Goal: Use online tool/utility: Utilize a website feature to perform a specific function

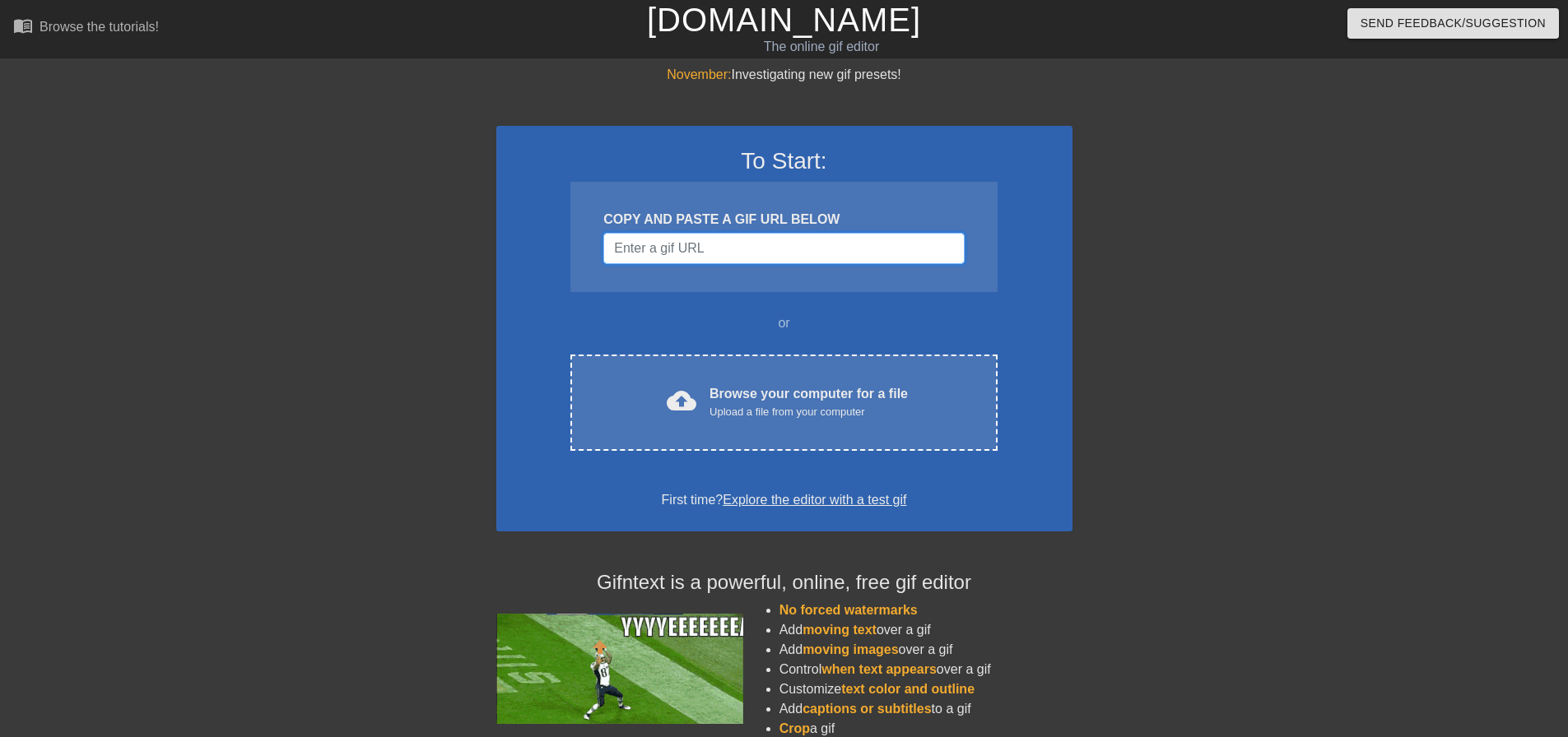
click at [726, 239] on input "Username" at bounding box center [783, 249] width 360 height 31
paste input "<div class="tenor-gif-embed" data-postid="10830727532773676145" data-share-meth…"
type input "<div class="tenor-gif-embed" data-postid="10830727532773676145" data-share-meth…"
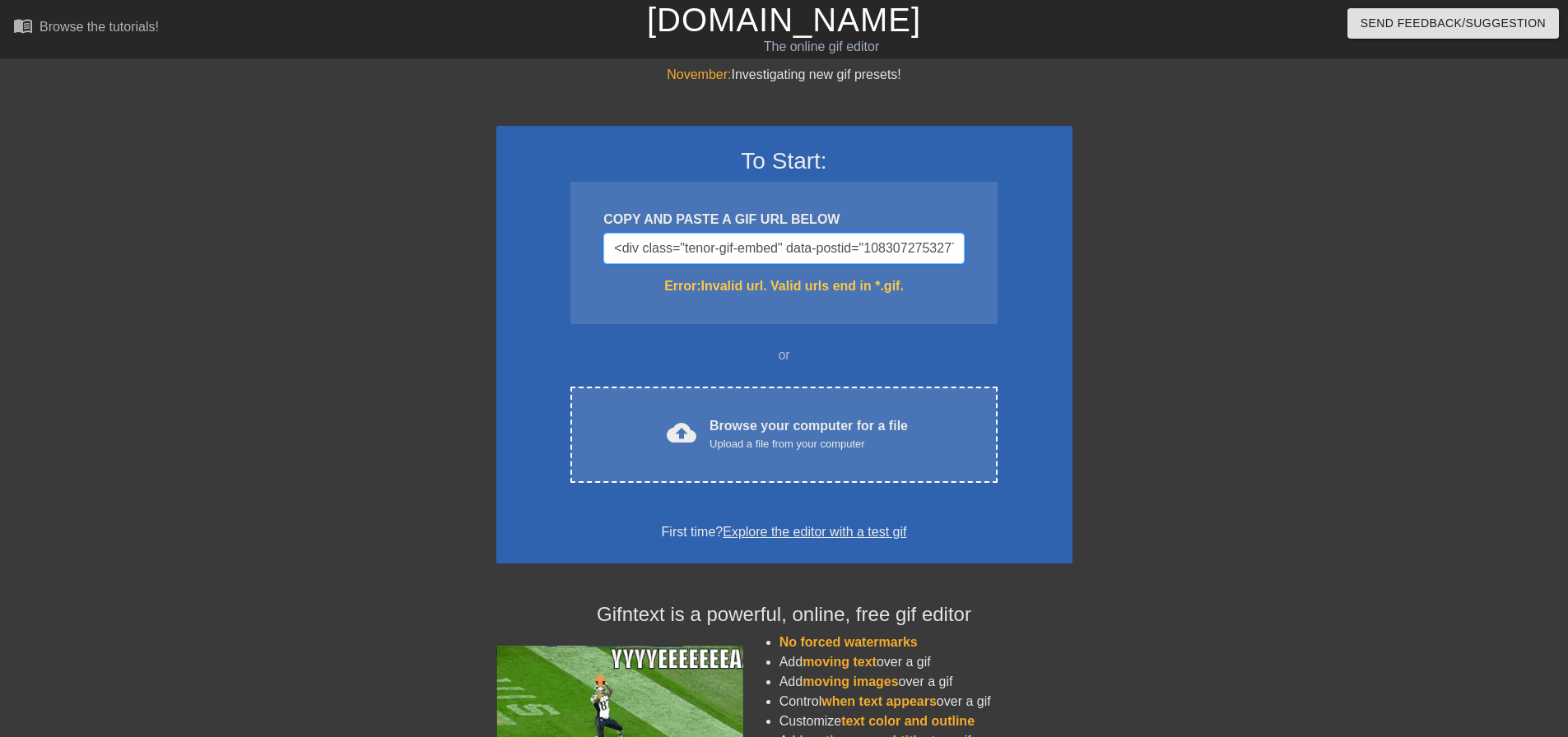
drag, startPoint x: 945, startPoint y: 246, endPoint x: 326, endPoint y: 204, distance: 620.4
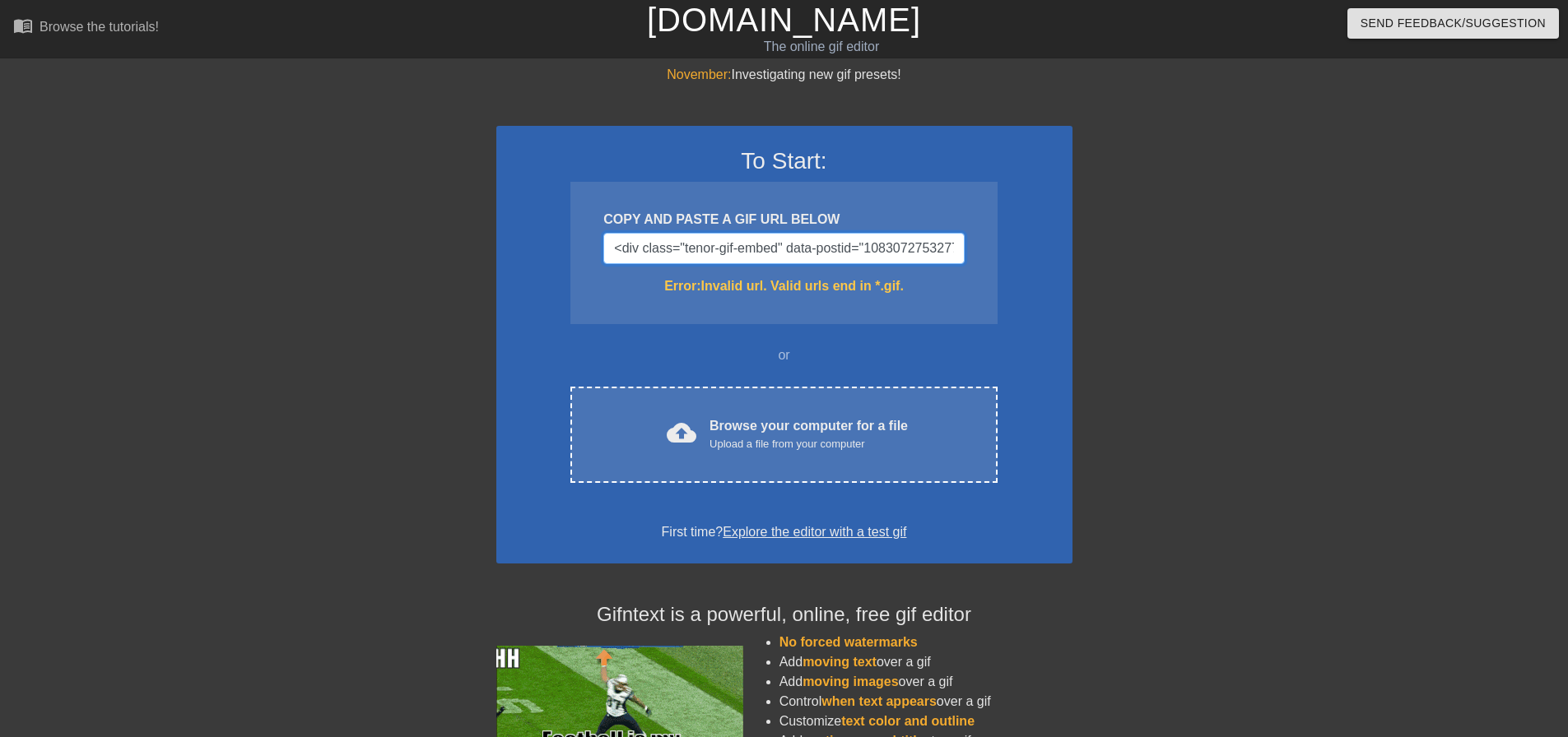
click at [224, 200] on div "November: Investigating new gif presets! To Start: COPY AND PASTE A GIF URL BEL…" at bounding box center [784, 483] width 1568 height 837
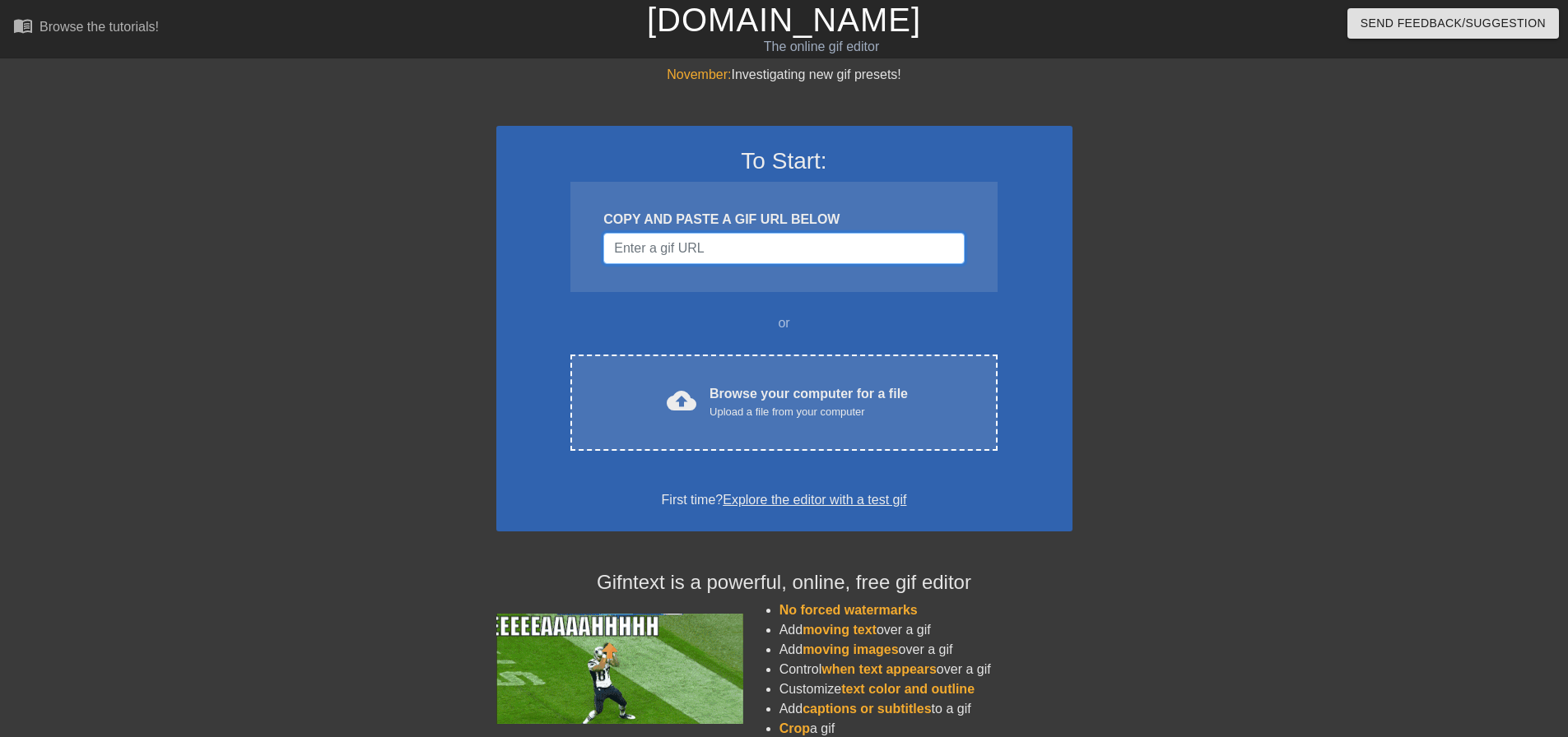
paste input "[URL][DOMAIN_NAME]"
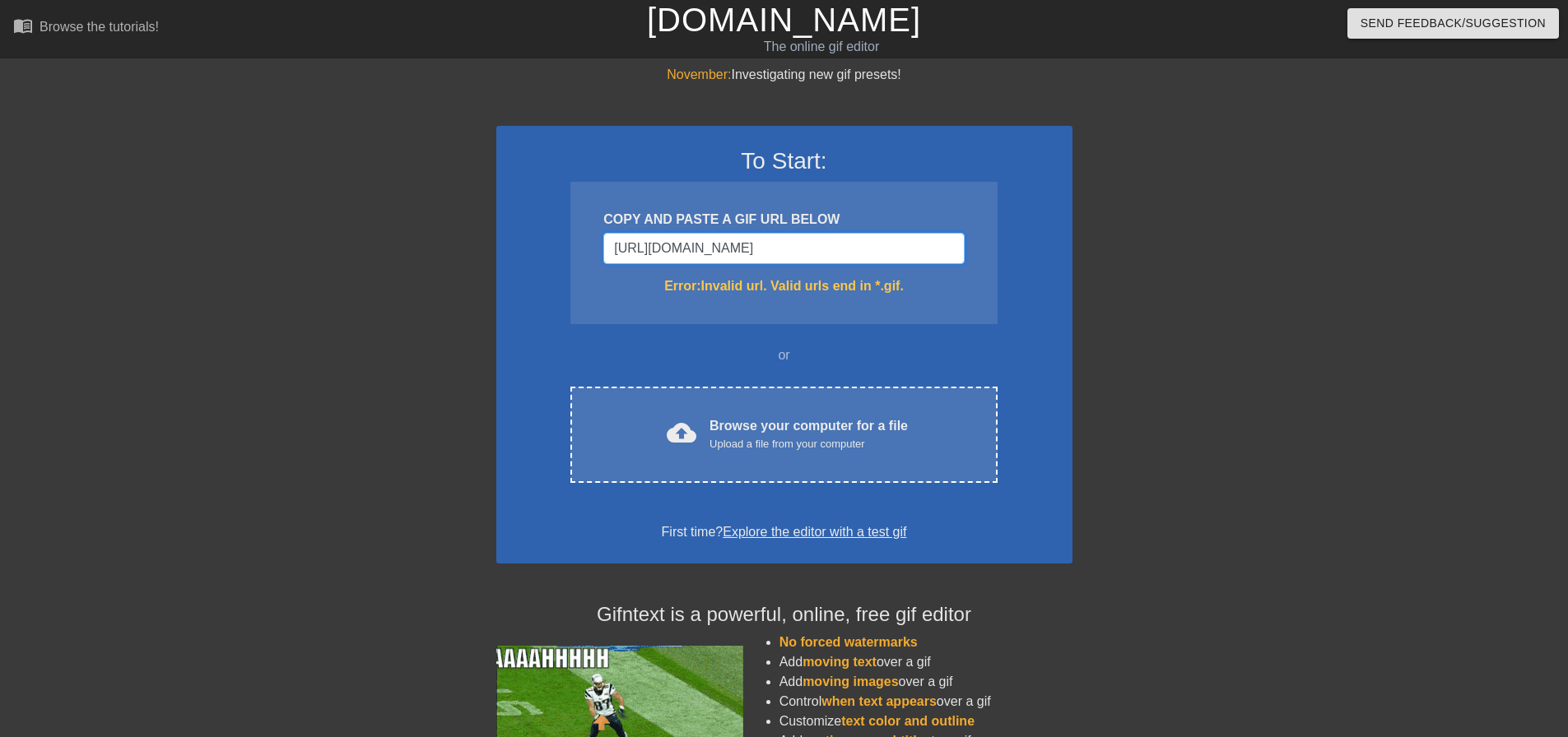
drag, startPoint x: 946, startPoint y: 245, endPoint x: 262, endPoint y: 206, distance: 685.1
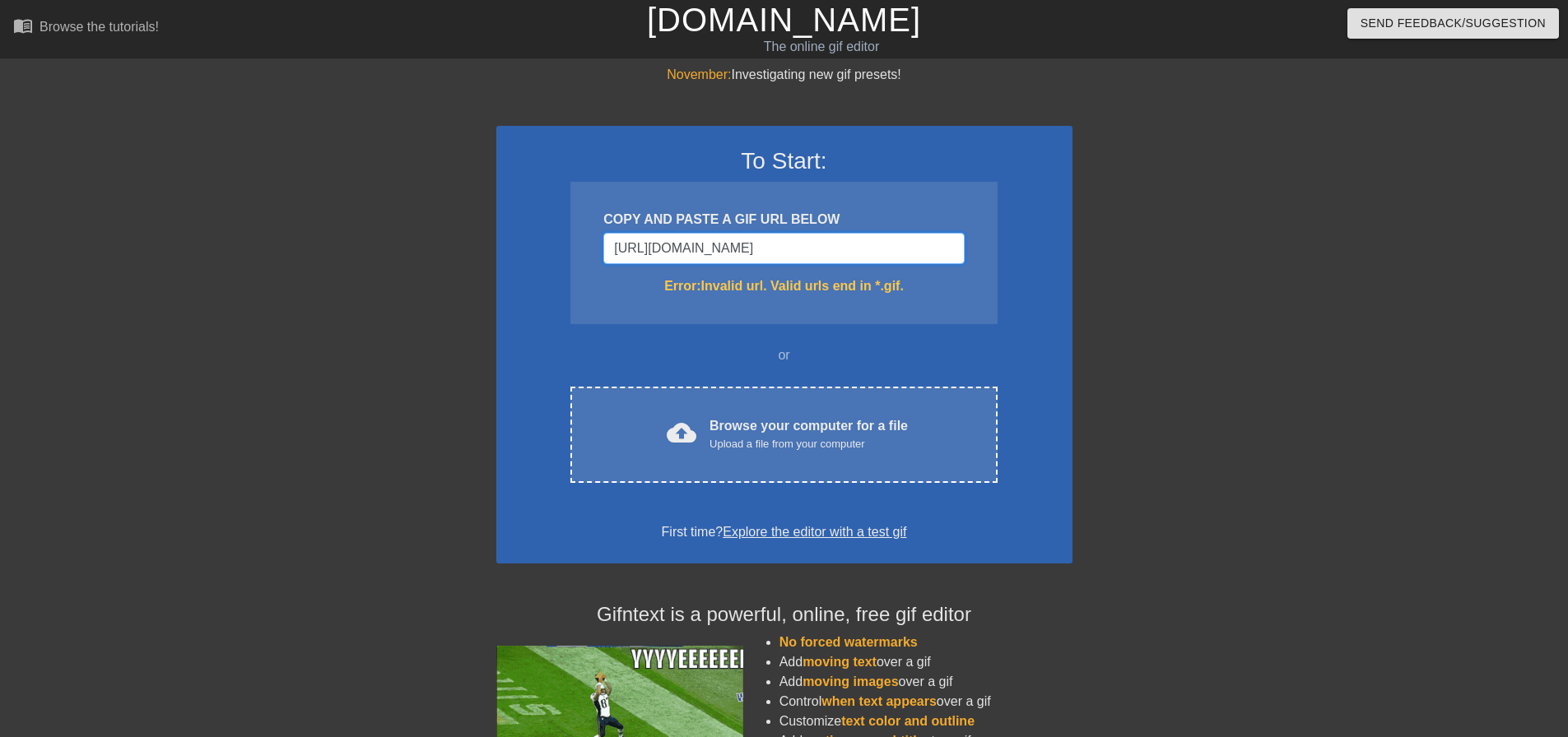
click at [203, 213] on div "November: Investigating new gif presets! To Start: COPY AND PASTE A GIF URL BEL…" at bounding box center [784, 483] width 1568 height 837
type input "5"
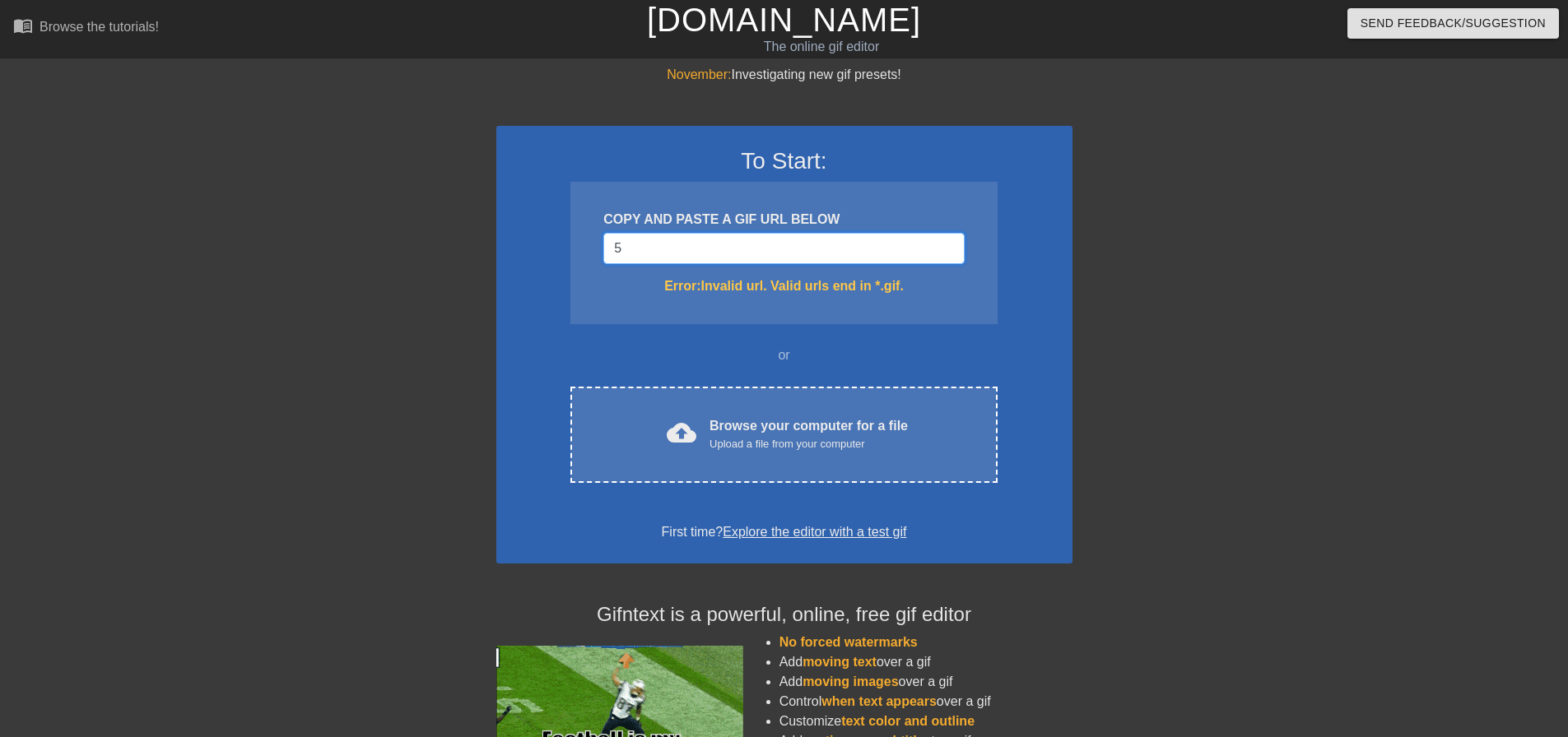
drag, startPoint x: 650, startPoint y: 249, endPoint x: 492, endPoint y: 230, distance: 159.1
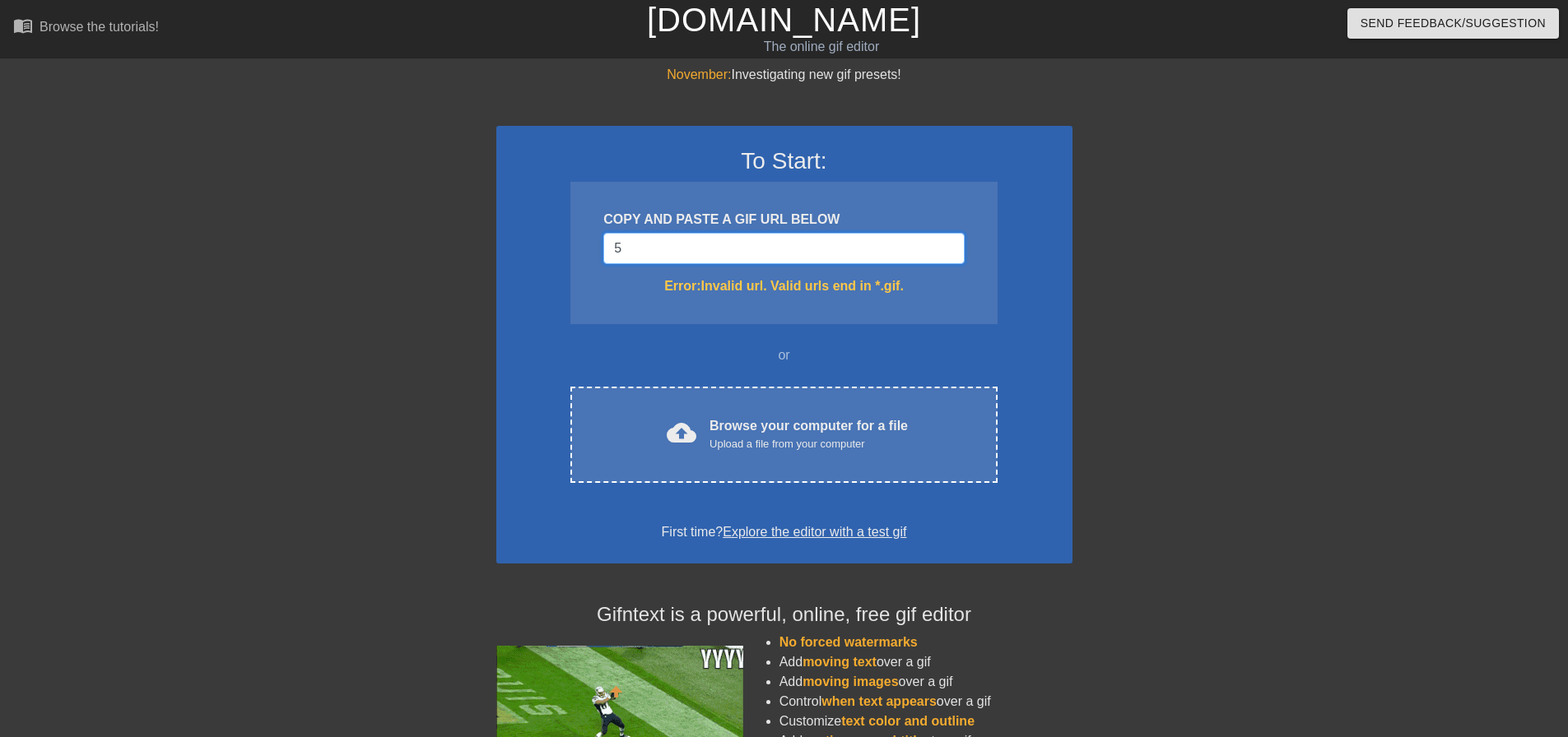
click at [476, 232] on div "November: Investigating new gif presets! To Start: COPY AND PASTE A GIF URL BEL…" at bounding box center [784, 483] width 1568 height 837
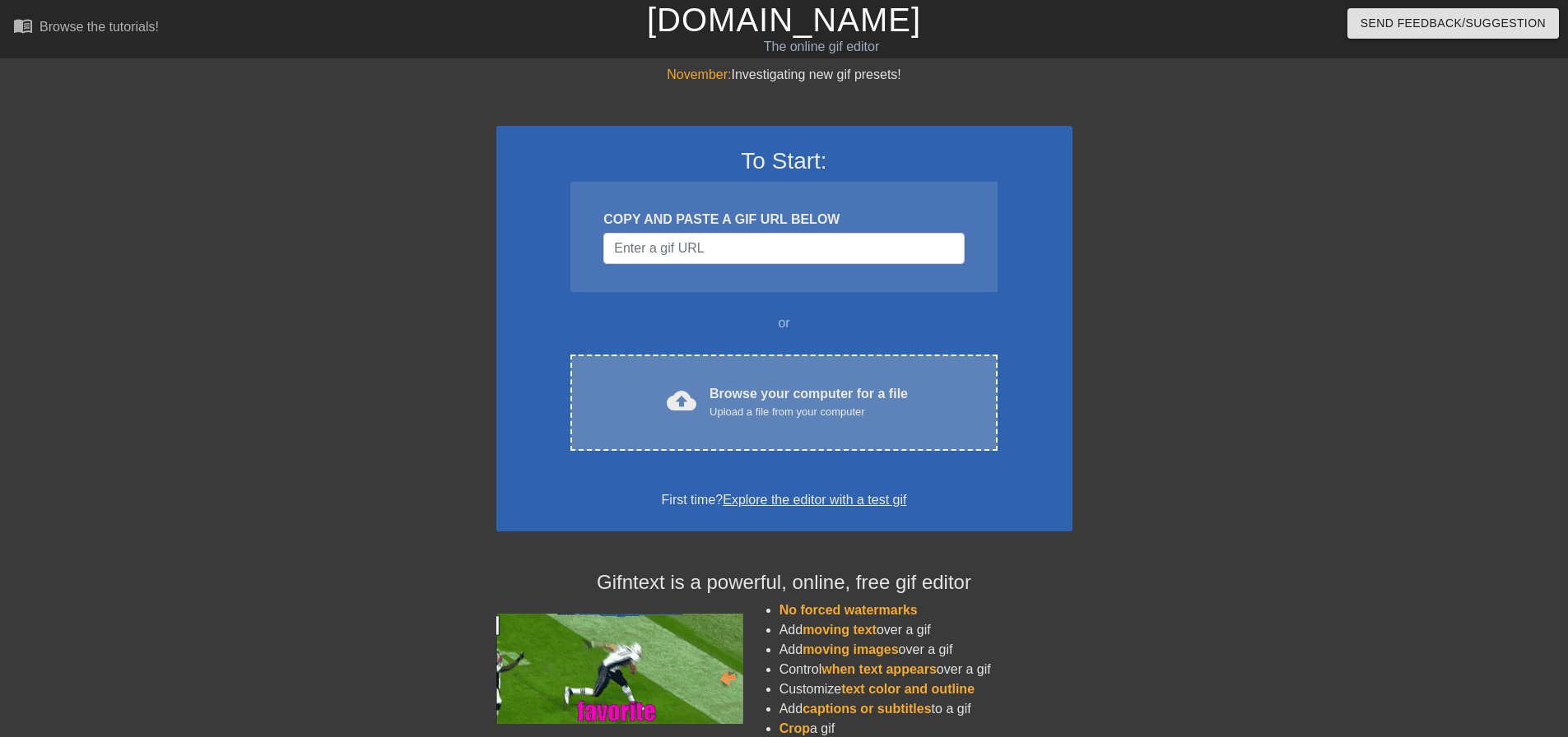
click at [771, 409] on div "Upload a file from your computer" at bounding box center [808, 412] width 198 height 16
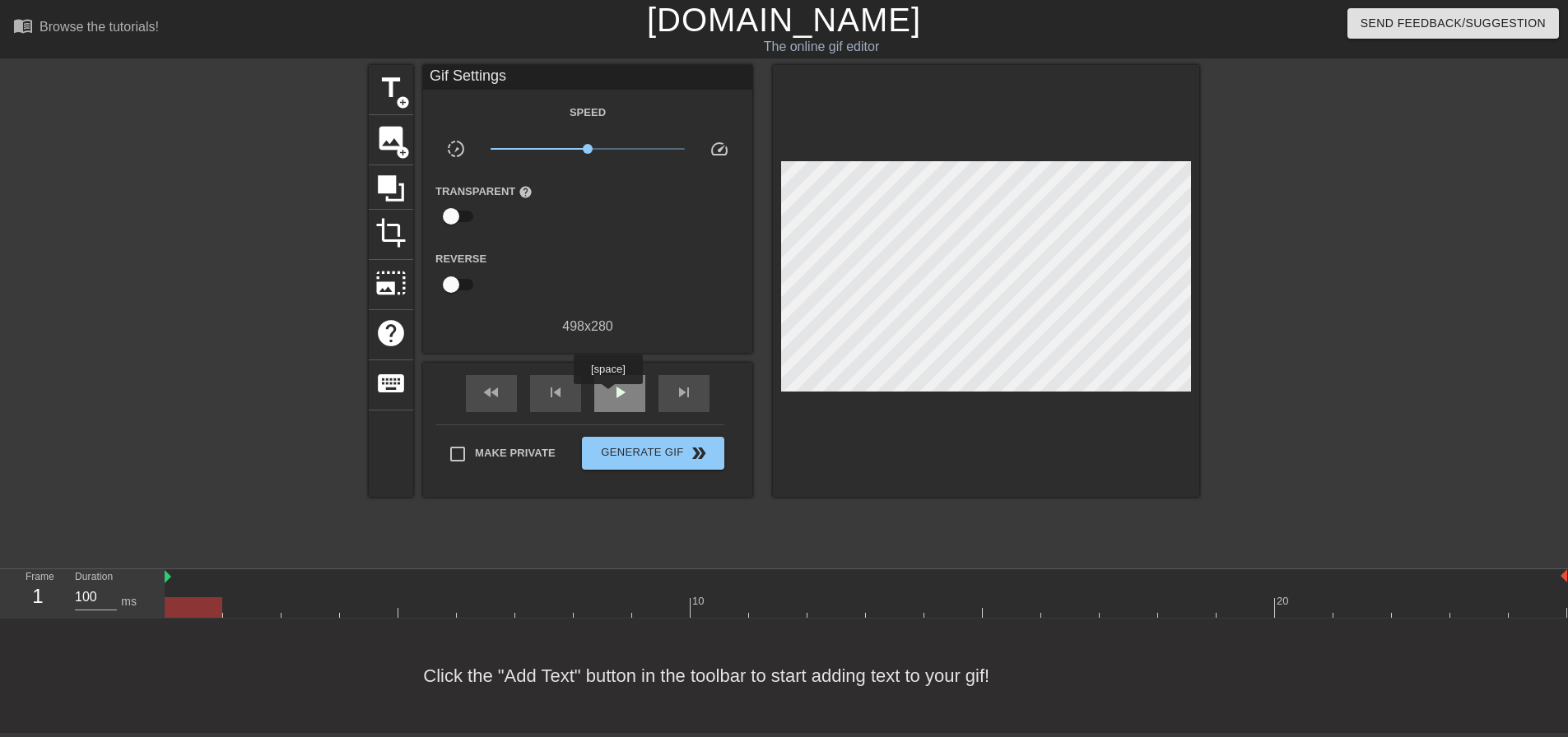
click at [608, 396] on div "play_arrow" at bounding box center [619, 393] width 51 height 37
click at [608, 396] on div "pause" at bounding box center [619, 393] width 51 height 37
click at [393, 147] on span "image" at bounding box center [391, 139] width 31 height 31
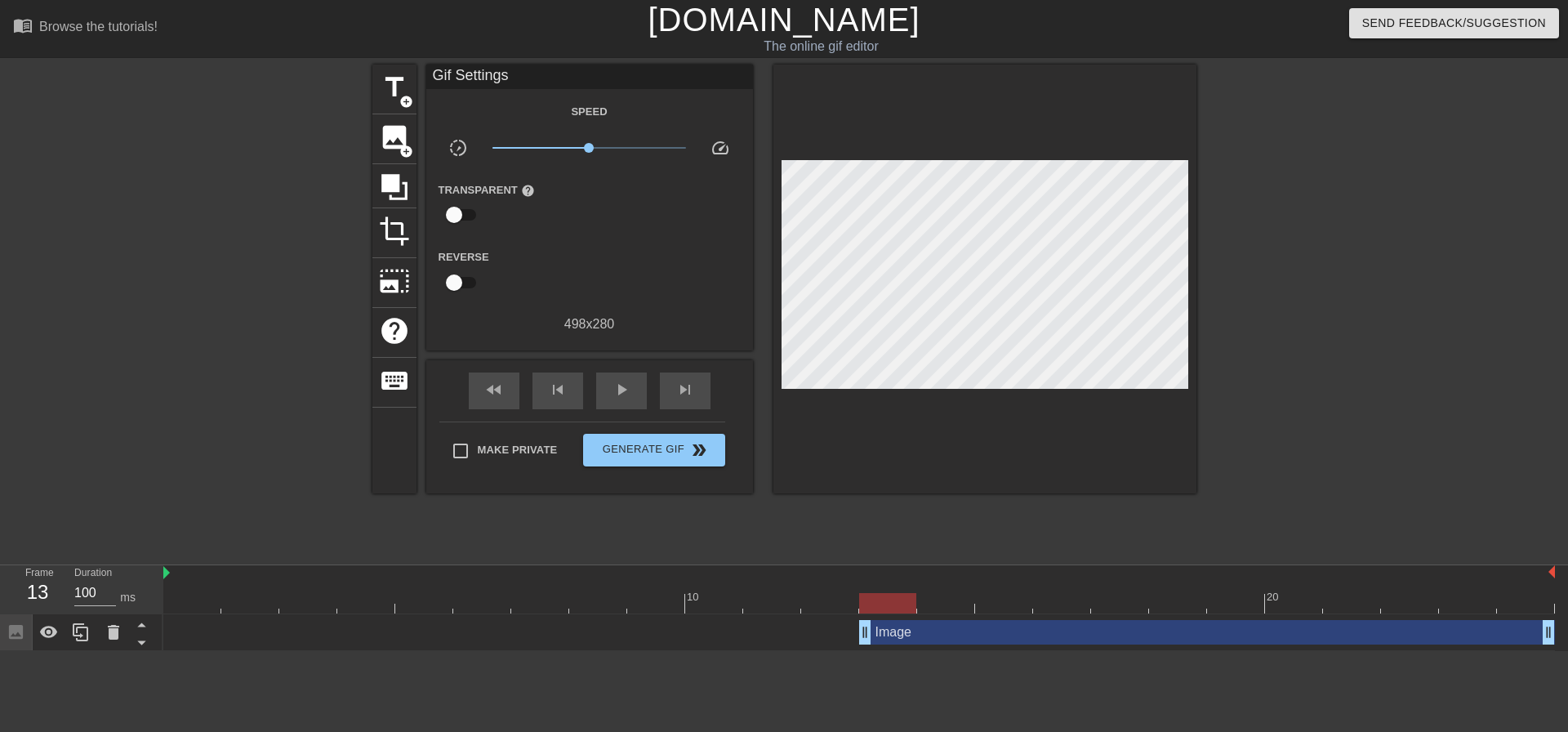
click at [459, 426] on div "Make Private Generate Gif double_arrow" at bounding box center [582, 453] width 286 height 65
click at [458, 458] on input "Make Private" at bounding box center [461, 452] width 34 height 34
checkbox input "true"
click at [408, 145] on span "add_circle" at bounding box center [407, 151] width 14 height 14
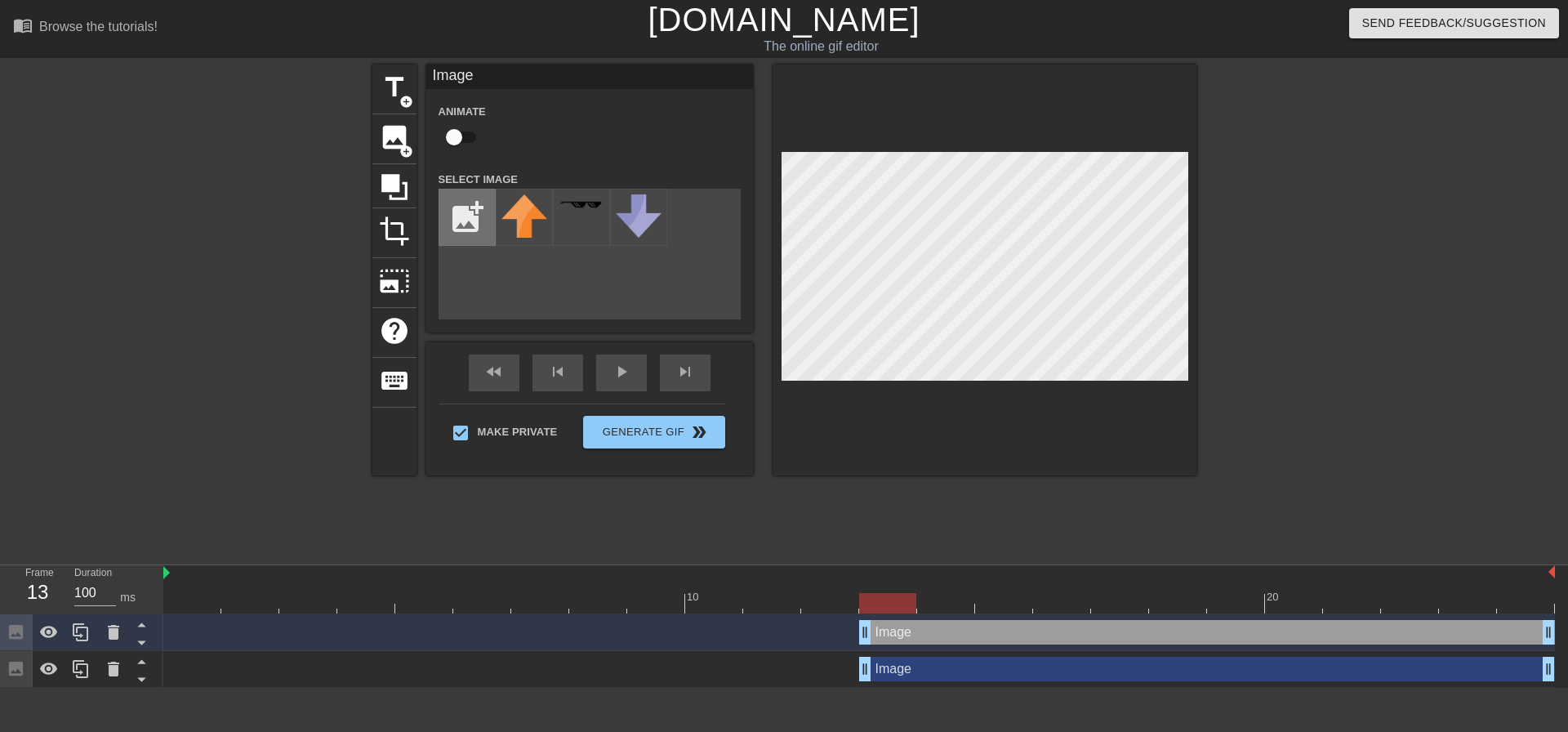
click at [484, 222] on input "file" at bounding box center [467, 217] width 56 height 56
type input "C:\fakepath\Screenshot [DATE] 164537.png"
drag, startPoint x: 769, startPoint y: 300, endPoint x: 518, endPoint y: 208, distance: 267.3
click at [518, 208] on img at bounding box center [524, 215] width 46 height 41
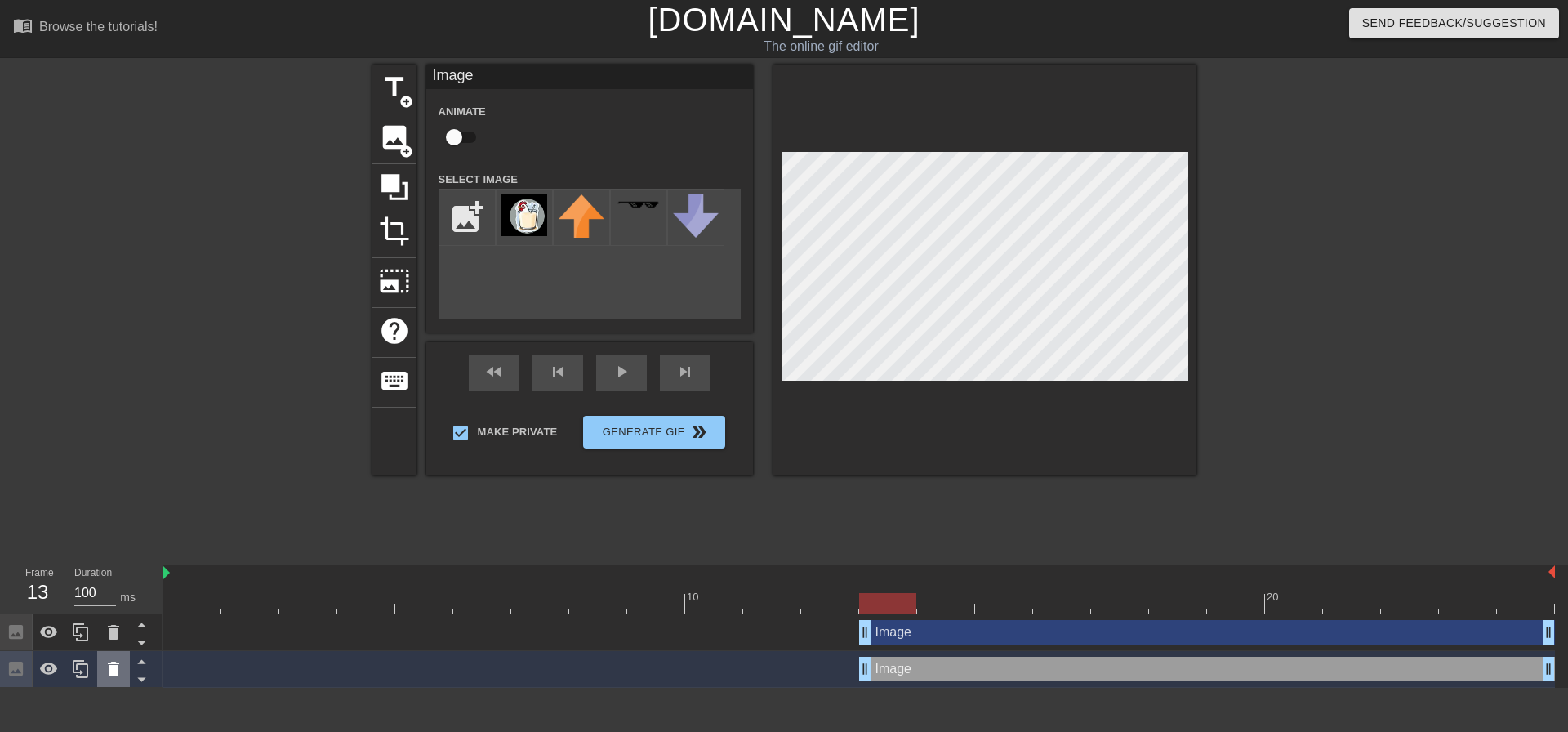
click at [107, 674] on icon at bounding box center [113, 669] width 20 height 20
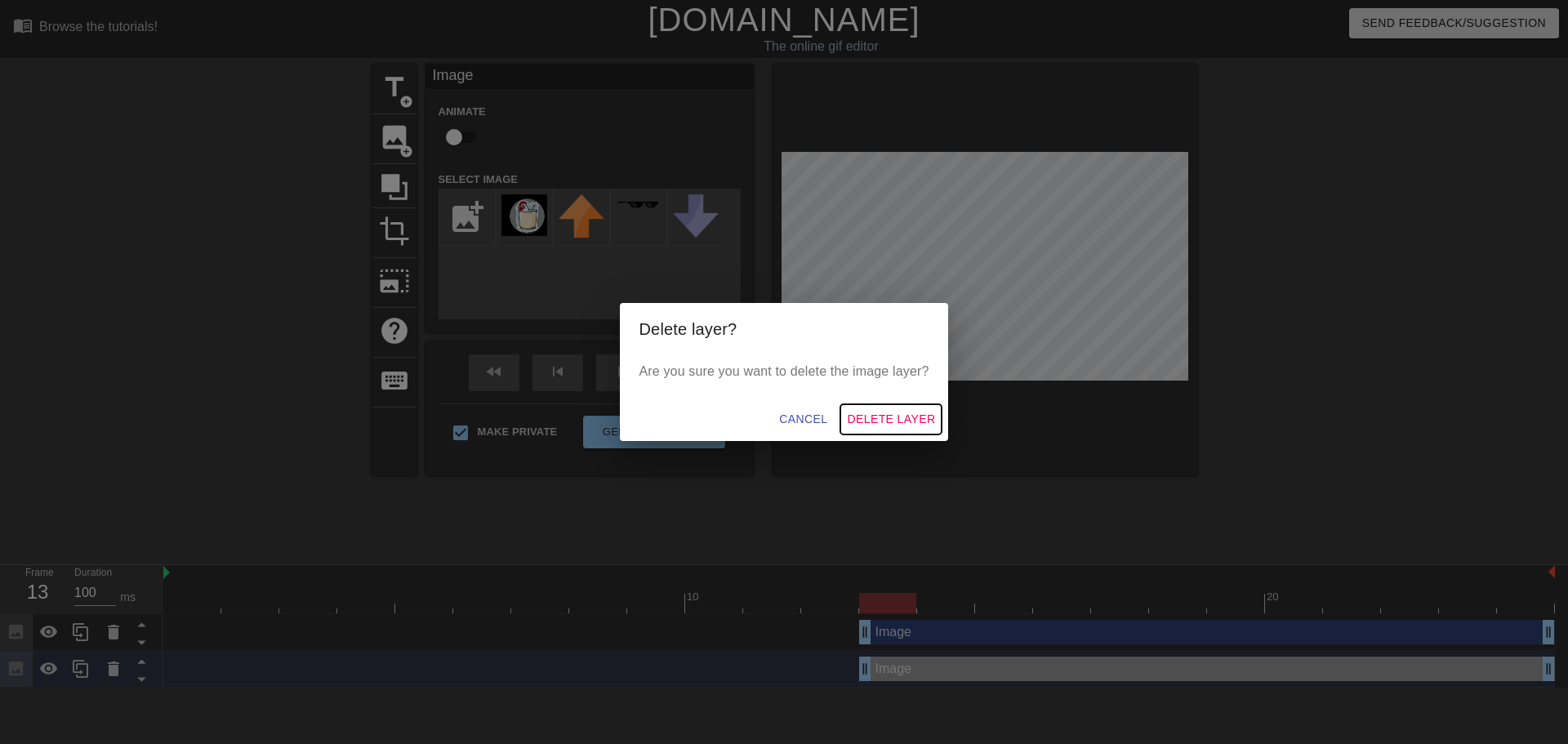
click at [865, 418] on span "Delete Layer" at bounding box center [891, 419] width 89 height 21
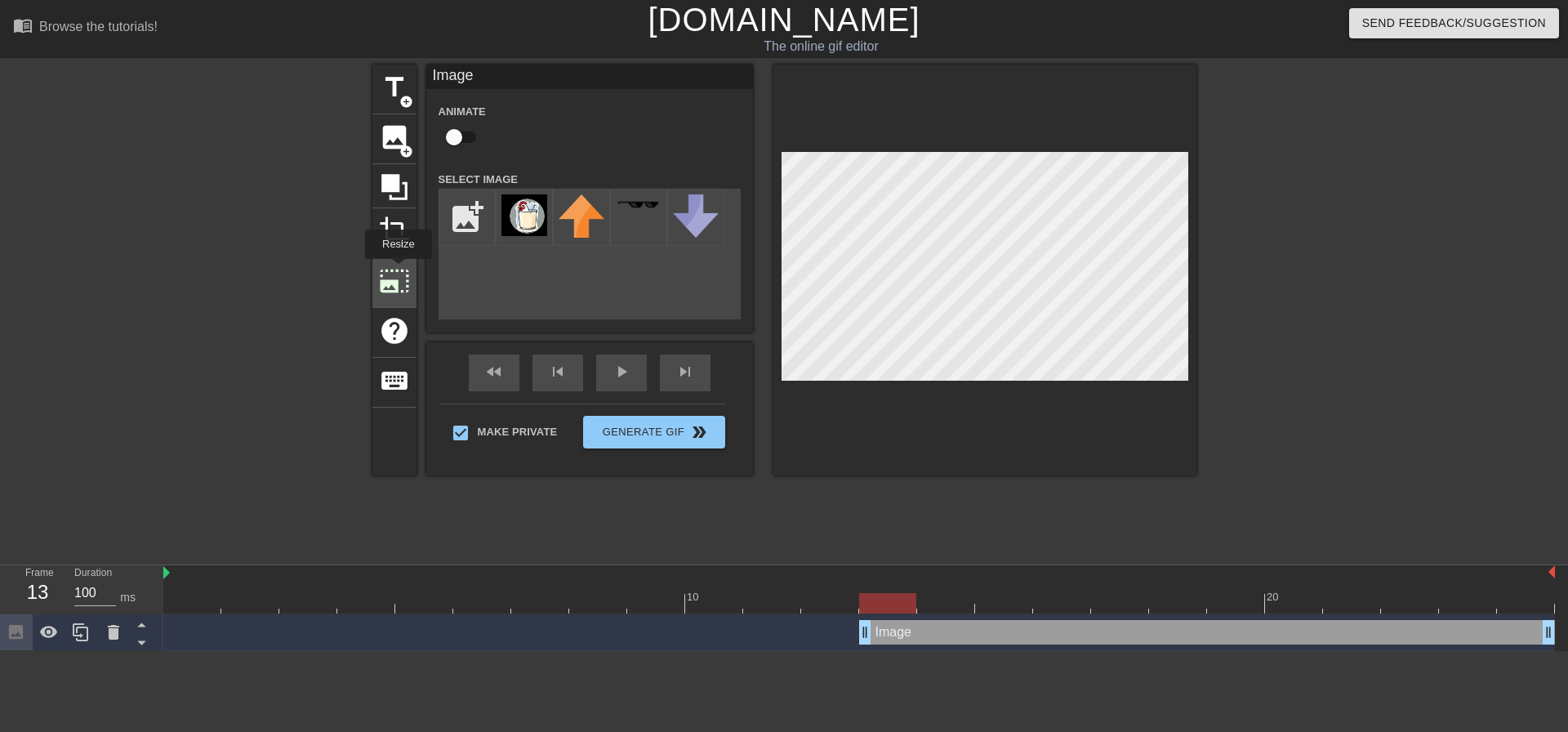
click at [397, 271] on span "photo_size_select_large" at bounding box center [395, 281] width 31 height 31
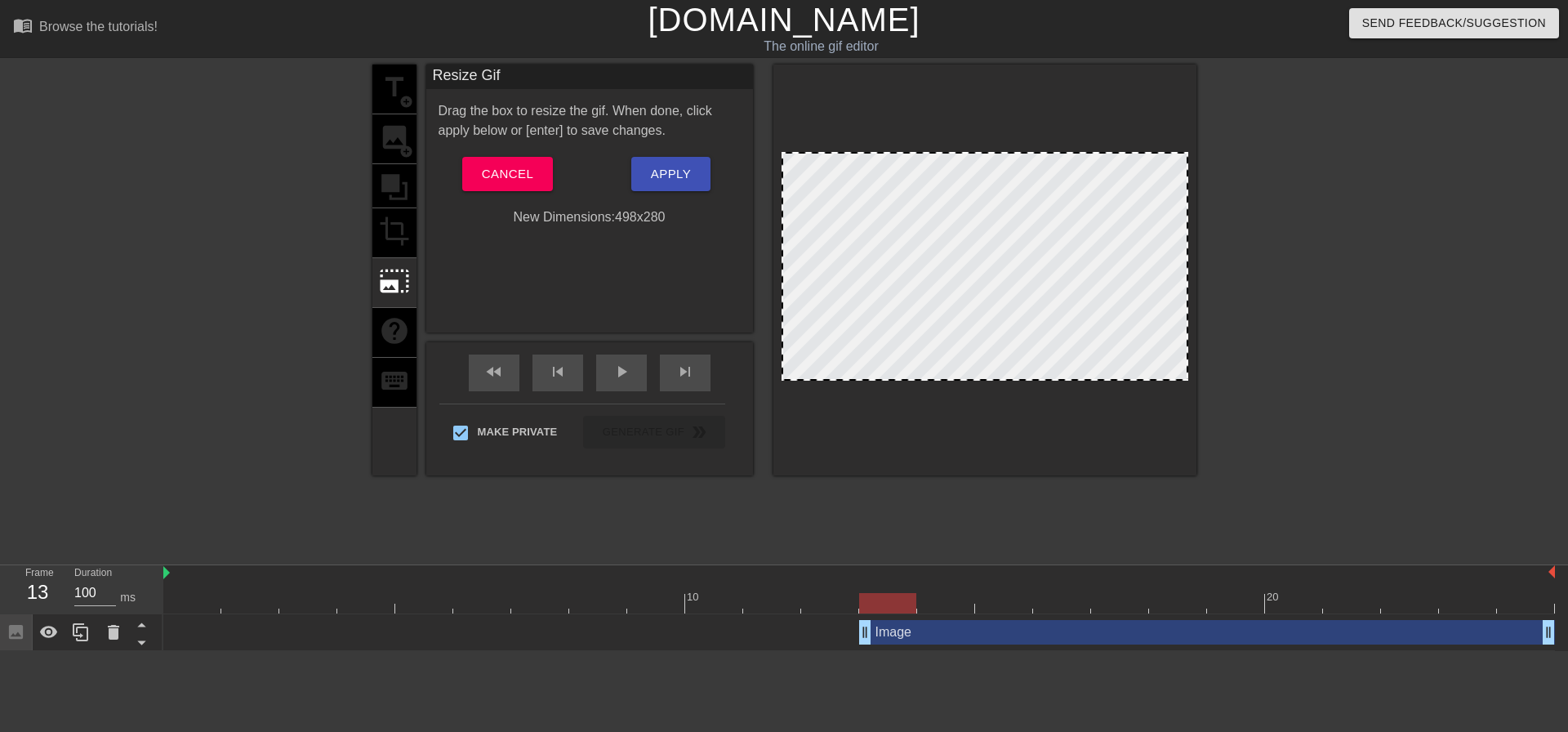
click at [885, 224] on div at bounding box center [984, 267] width 407 height 229
click at [401, 224] on div "title add_circle image add_circle crop photo_size_select_large help keyboard" at bounding box center [394, 270] width 44 height 411
click at [397, 235] on div "title add_circle image add_circle crop photo_size_select_large help keyboard" at bounding box center [394, 270] width 44 height 411
click at [398, 286] on span "photo_size_select_large" at bounding box center [395, 281] width 31 height 31
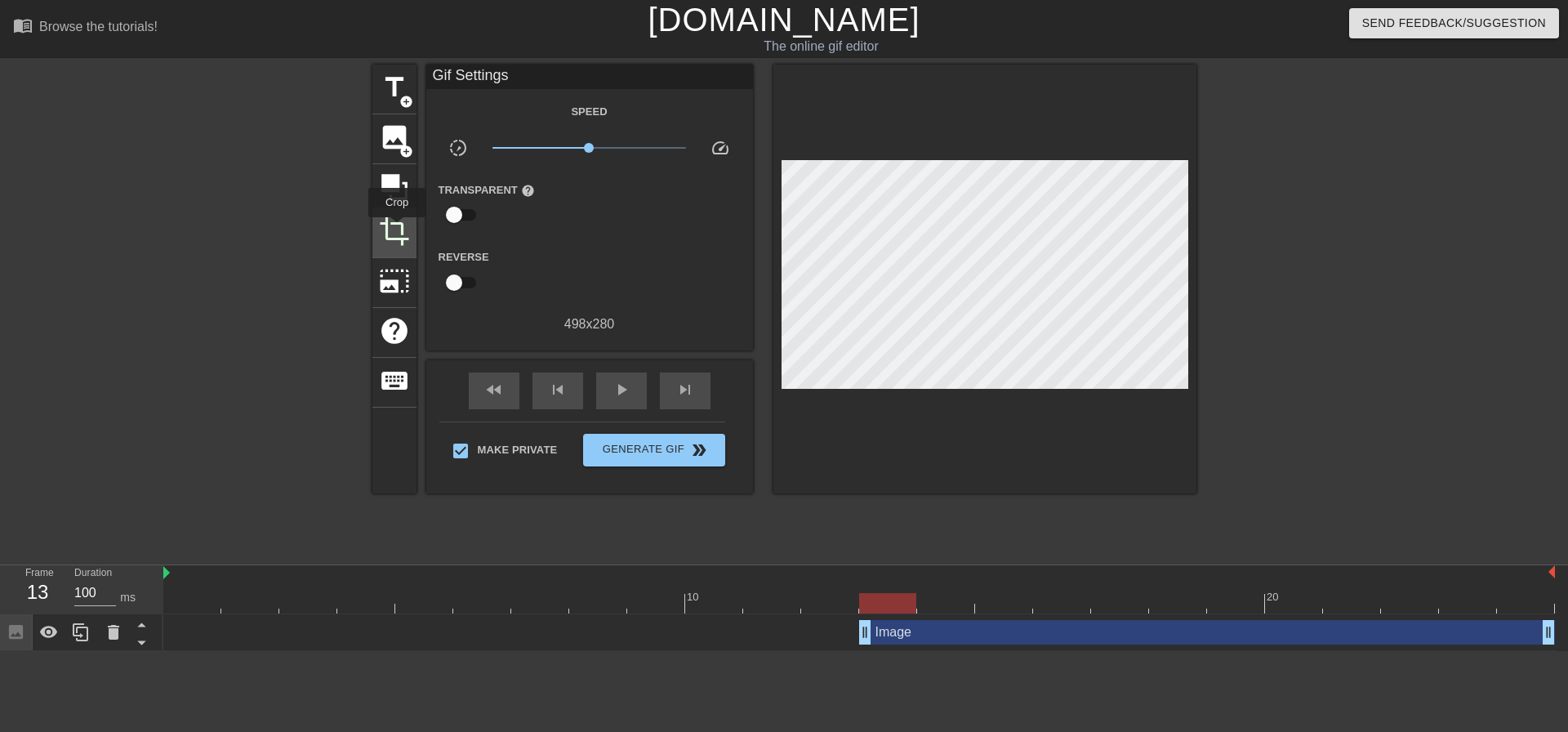
click at [397, 229] on span "crop" at bounding box center [395, 231] width 31 height 31
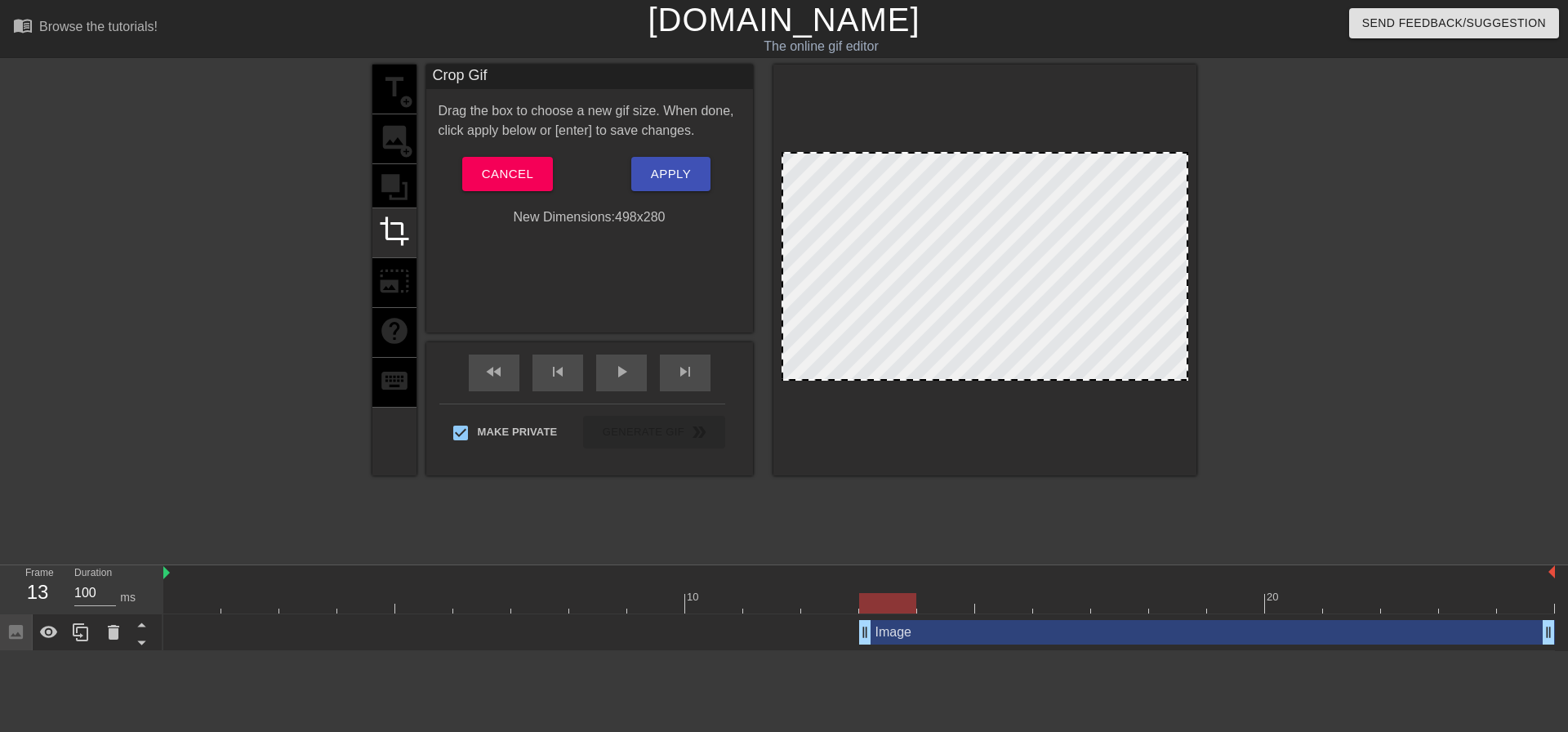
click at [877, 252] on div at bounding box center [984, 267] width 407 height 229
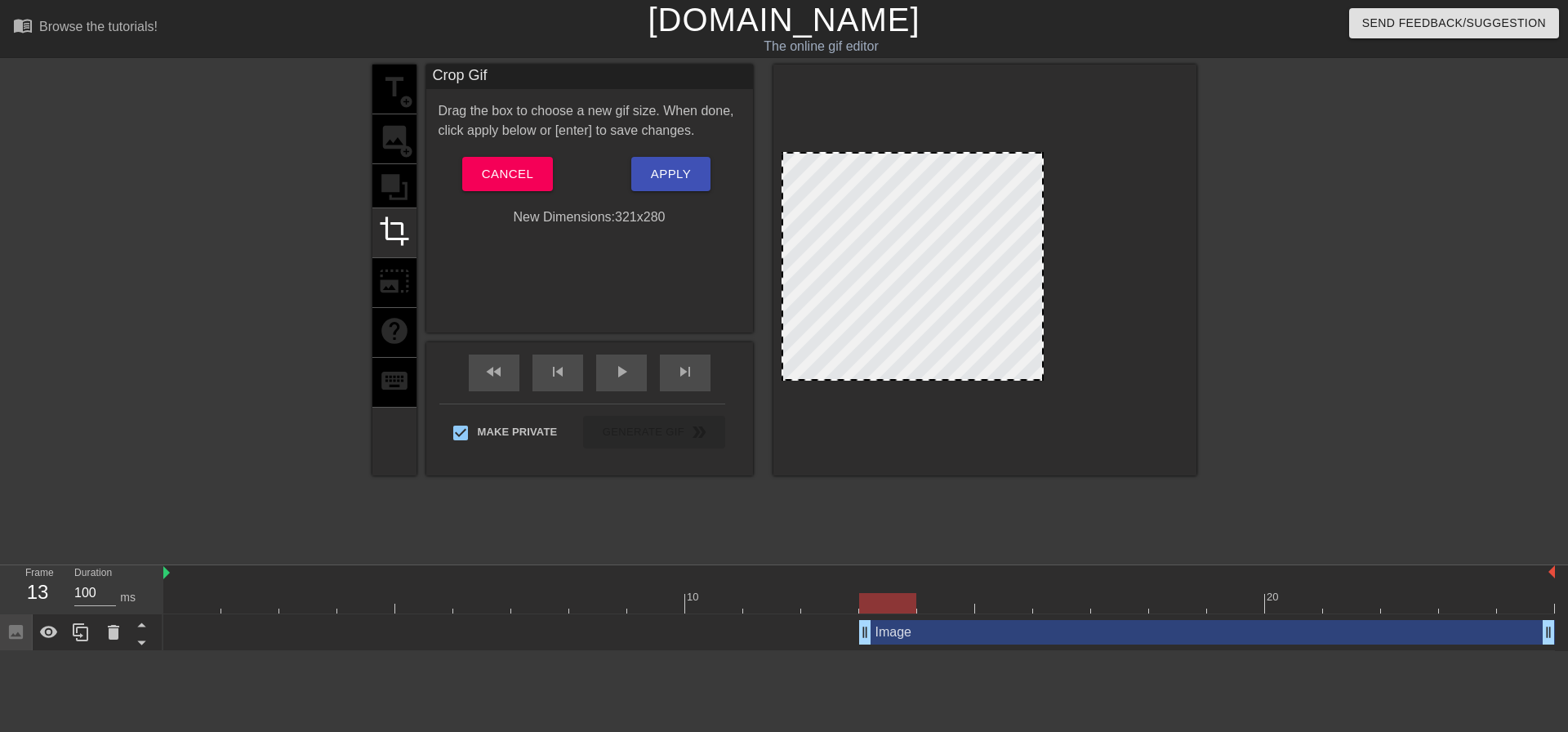
drag, startPoint x: 1184, startPoint y: 376, endPoint x: 1039, endPoint y: 371, distance: 145.1
click at [393, 286] on div "title add_circle image add_circle crop photo_size_select_large help keyboard" at bounding box center [394, 270] width 44 height 411
click at [673, 176] on span "Apply" at bounding box center [671, 174] width 40 height 22
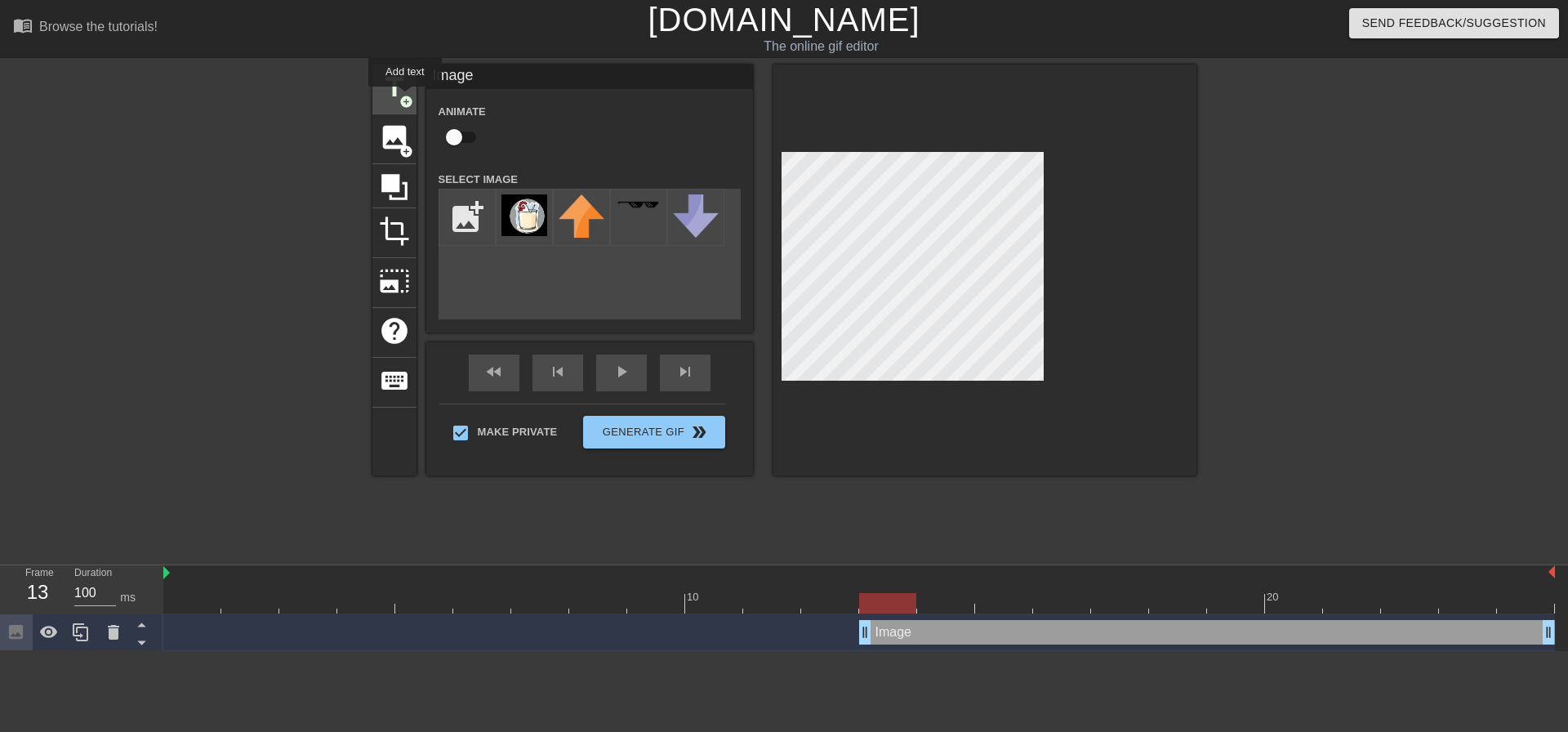
click at [405, 98] on span "add_circle" at bounding box center [407, 101] width 14 height 14
